Goal: Book appointment/travel/reservation

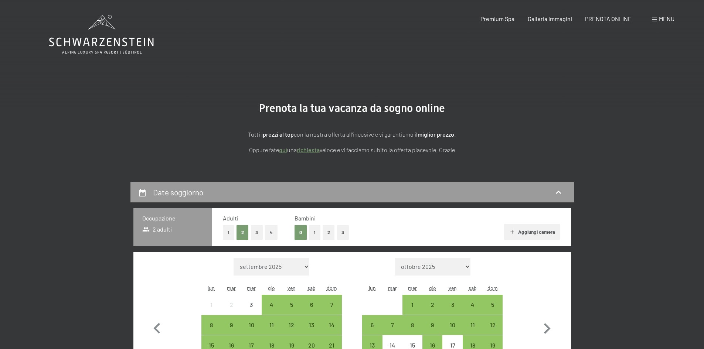
click at [325, 232] on button "2" at bounding box center [329, 232] width 12 height 15
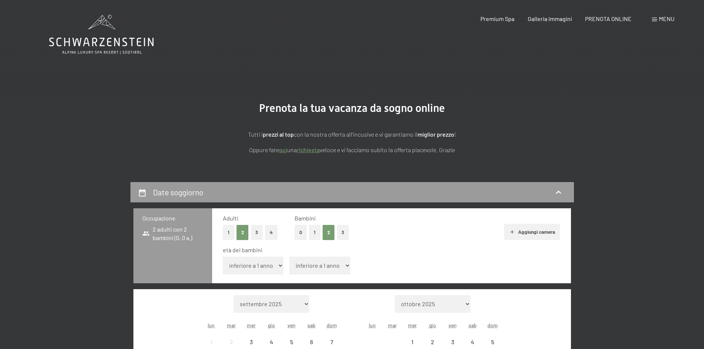
click at [250, 264] on select "inferiore a 1 anno 1 anno 2 anni 3 anni 4 anni 5 anni 6 anni 7 anni 8 anni 9 an…" at bounding box center [253, 266] width 61 height 18
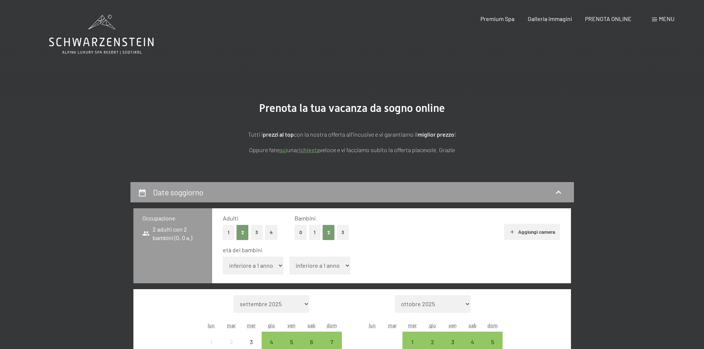
select select "11"
click at [223, 257] on select "inferiore a 1 anno 1 anno 2 anni 3 anni 4 anni 5 anni 6 anni 7 anni 8 anni 9 an…" at bounding box center [253, 266] width 61 height 18
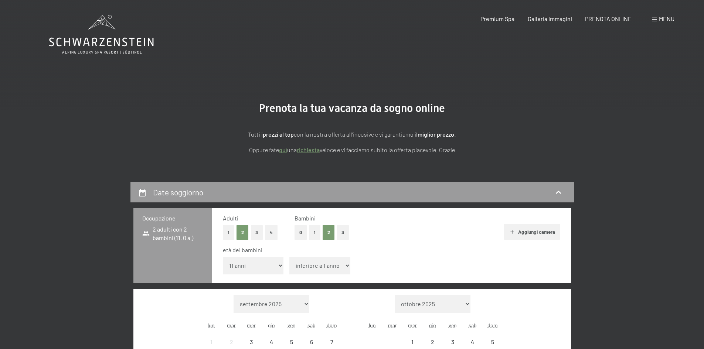
click at [308, 267] on select "inferiore a 1 anno 1 anno 2 anni 3 anni 4 anni 5 anni 6 anni 7 anni 8 anni 9 an…" at bounding box center [319, 266] width 61 height 18
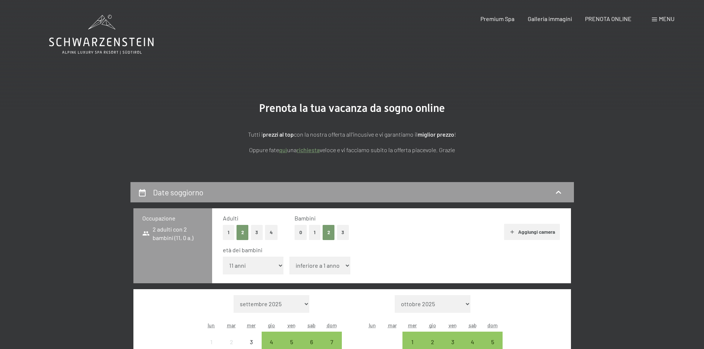
select select "13"
click at [289, 257] on select "inferiore a 1 anno 1 anno 2 anni 3 anni 4 anni 5 anni 6 anni 7 anni 8 anni 9 an…" at bounding box center [319, 266] width 61 height 18
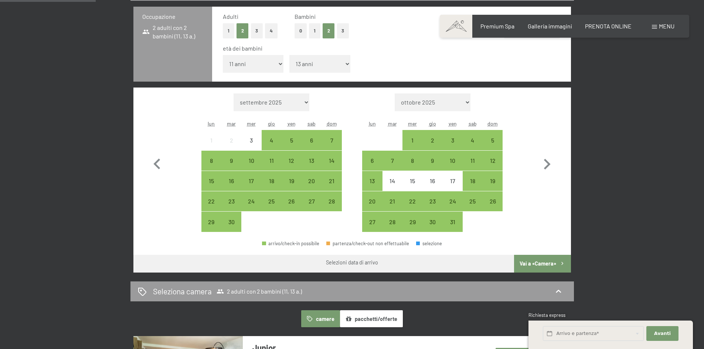
scroll to position [241, 0]
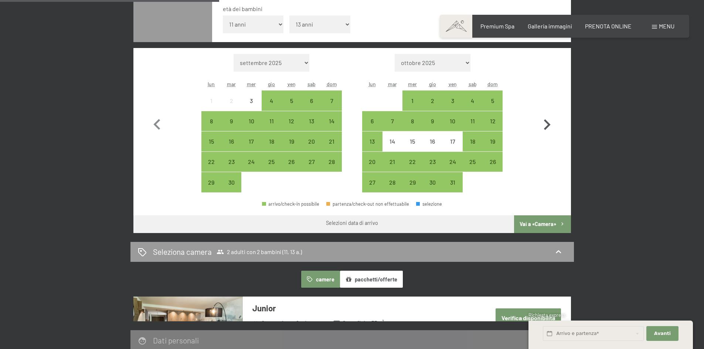
click at [544, 123] on icon "button" at bounding box center [546, 124] width 21 height 21
select select "[DATE]"
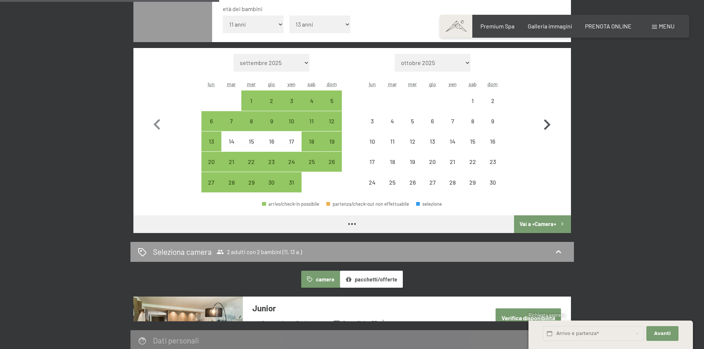
click at [544, 123] on icon "button" at bounding box center [546, 124] width 21 height 21
select select "[DATE]"
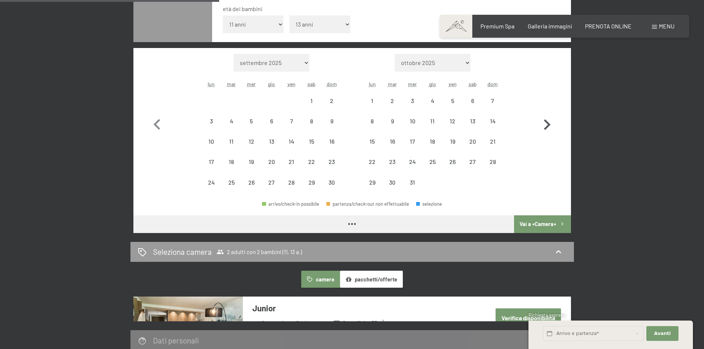
select select "[DATE]"
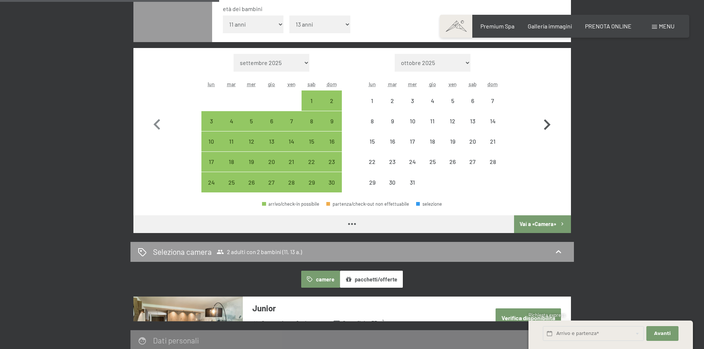
click at [544, 123] on icon "button" at bounding box center [546, 124] width 21 height 21
select select "[DATE]"
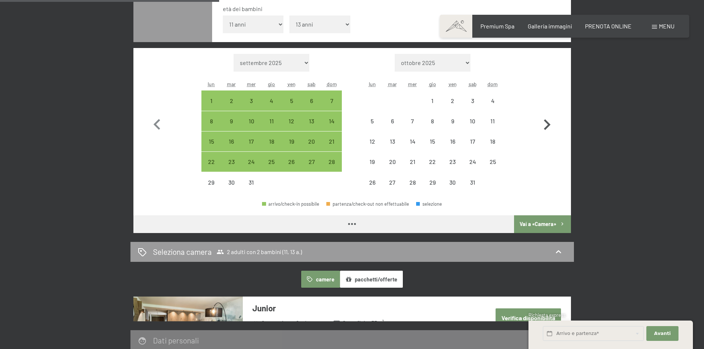
select select "[DATE]"
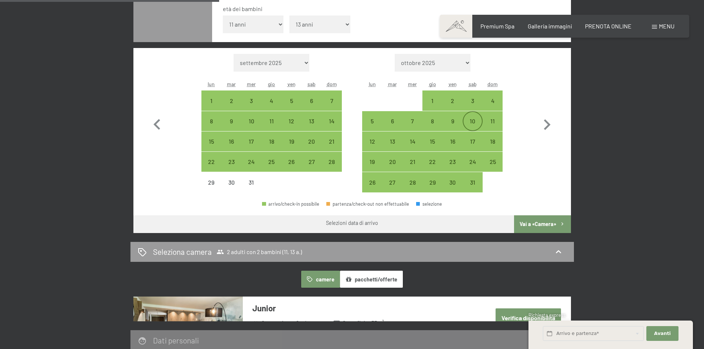
click at [476, 122] on div "10" at bounding box center [473, 127] width 18 height 18
select select "[DATE]"
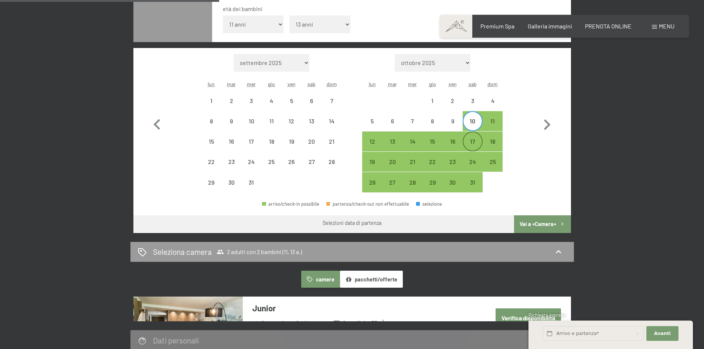
click at [475, 143] on div "17" at bounding box center [473, 148] width 18 height 18
select select "[DATE]"
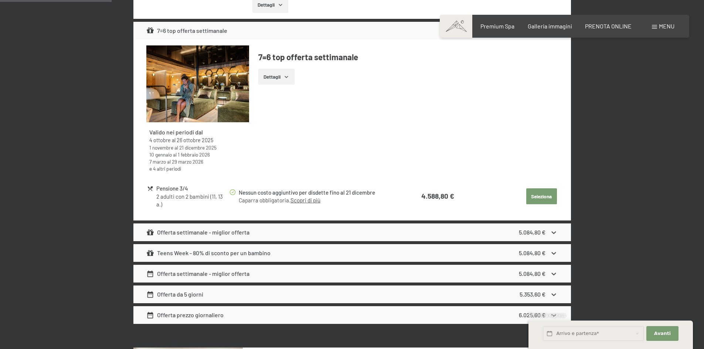
scroll to position [626, 0]
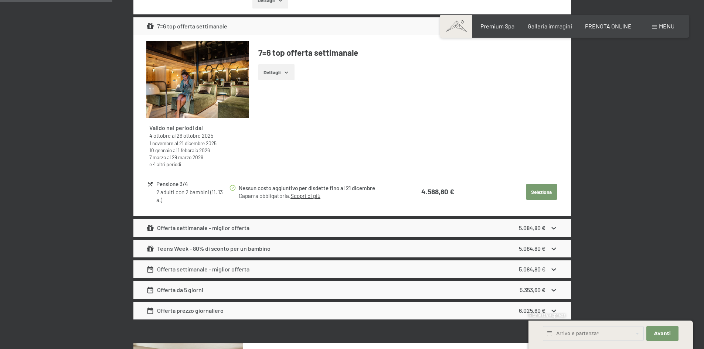
click at [552, 250] on icon at bounding box center [554, 249] width 8 height 8
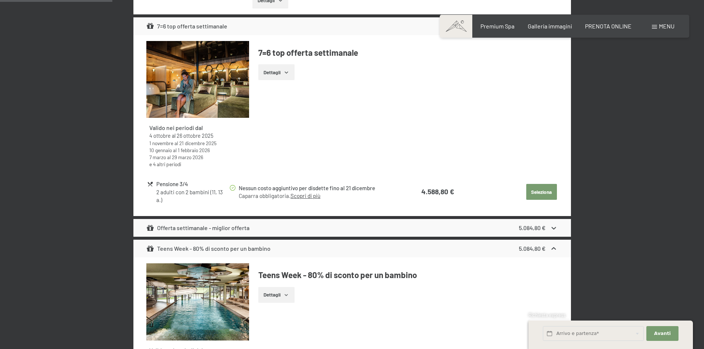
click at [552, 250] on icon at bounding box center [554, 249] width 8 height 8
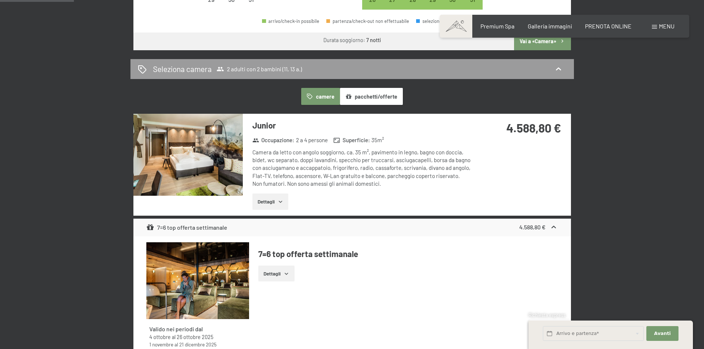
scroll to position [434, 0]
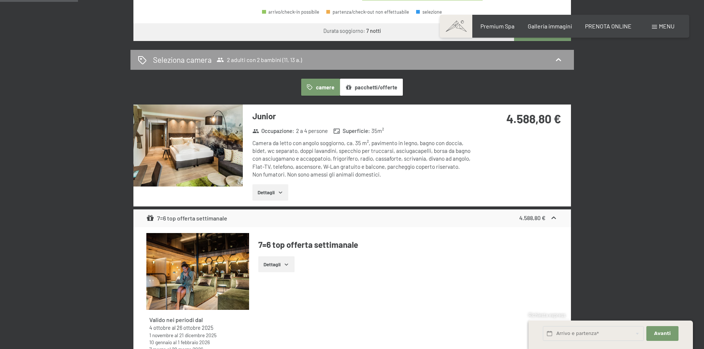
click at [275, 265] on button "Dettagli" at bounding box center [276, 265] width 36 height 16
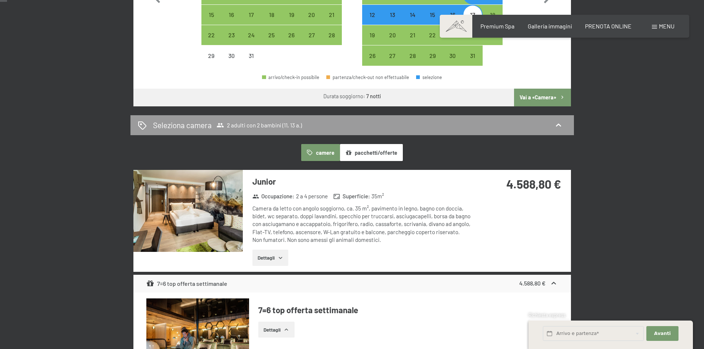
scroll to position [0, 0]
